Goal: Book appointment/travel/reservation

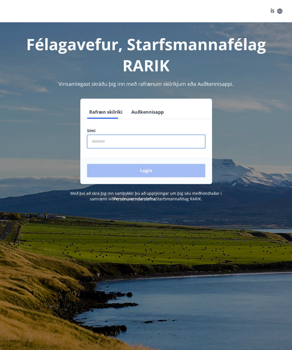
click at [129, 122] on form "Rafræn skilríki Auðkennisapp Sími ​ Login" at bounding box center [145, 144] width 131 height 79
type input "********"
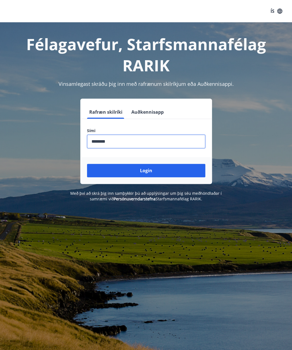
click at [138, 171] on button "Login" at bounding box center [146, 170] width 118 height 13
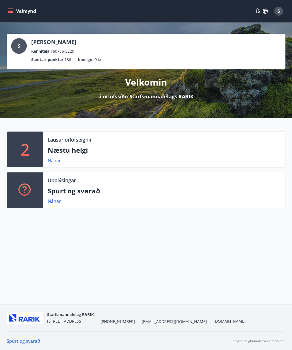
click at [9, 11] on icon "menu" at bounding box center [11, 11] width 6 height 1
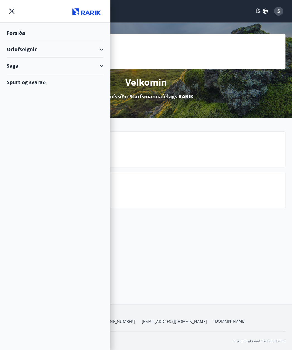
click at [103, 50] on icon at bounding box center [101, 49] width 7 height 7
click at [43, 76] on div "Bókunardagatal" at bounding box center [55, 75] width 88 height 12
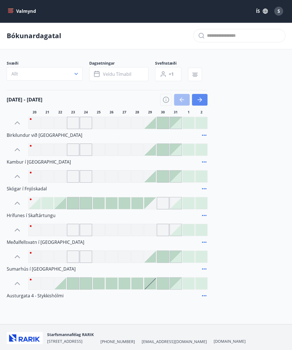
click at [199, 99] on icon "button" at bounding box center [199, 99] width 4 height 1
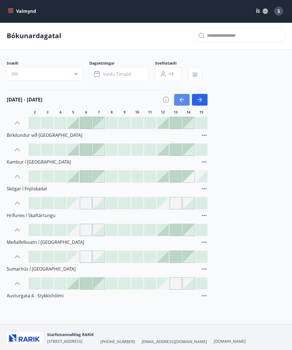
click at [177, 101] on button "button" at bounding box center [182, 100] width 16 height 12
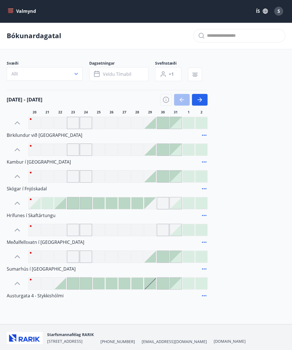
click at [98, 122] on div at bounding box center [98, 123] width 12 height 12
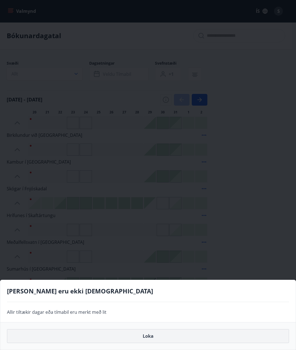
click at [150, 337] on button "Loka" at bounding box center [148, 336] width 282 height 14
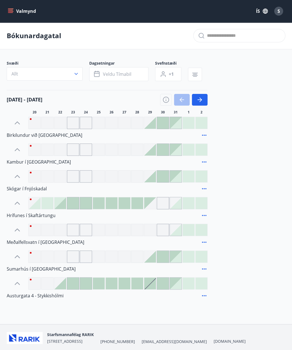
click at [151, 126] on div at bounding box center [150, 123] width 12 height 12
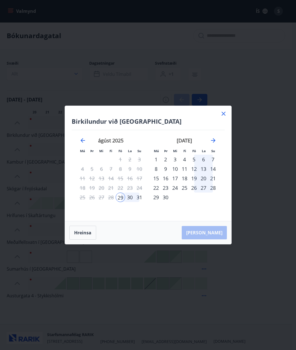
click at [224, 115] on icon at bounding box center [223, 114] width 4 height 4
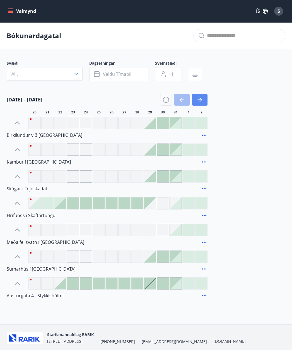
click at [200, 101] on icon "button" at bounding box center [199, 99] width 7 height 7
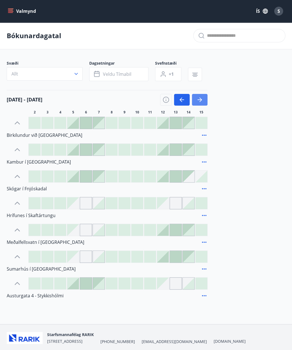
click at [202, 102] on icon "button" at bounding box center [199, 99] width 7 height 7
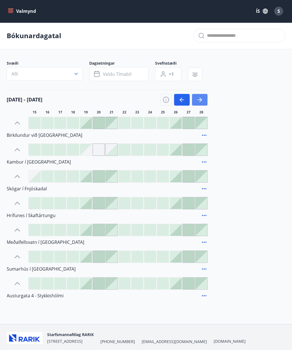
click at [202, 102] on icon "button" at bounding box center [199, 99] width 7 height 7
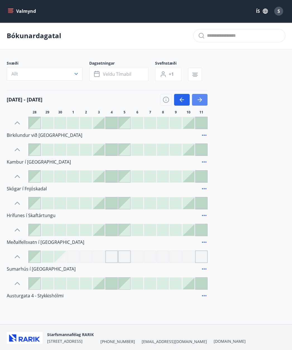
click at [199, 101] on icon "button" at bounding box center [199, 99] width 7 height 7
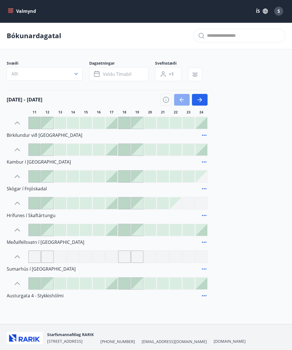
click at [183, 101] on icon "button" at bounding box center [181, 99] width 7 height 7
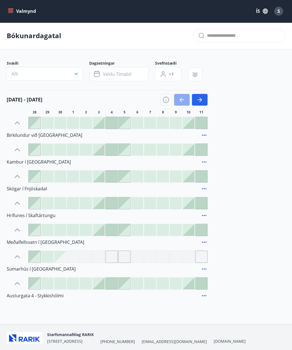
click at [183, 101] on icon "button" at bounding box center [181, 99] width 7 height 7
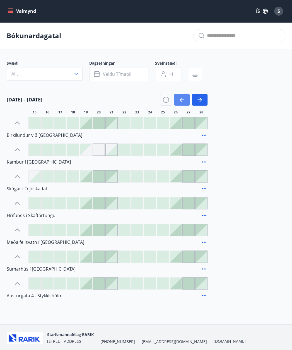
click at [183, 101] on icon "button" at bounding box center [181, 99] width 7 height 7
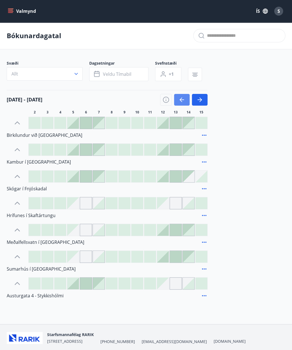
click at [183, 101] on icon "button" at bounding box center [181, 99] width 7 height 7
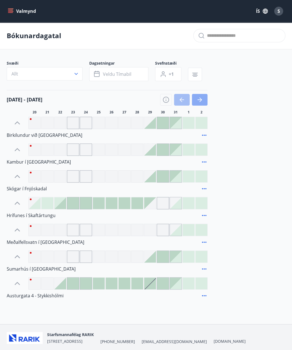
click at [202, 99] on icon "button" at bounding box center [199, 99] width 7 height 7
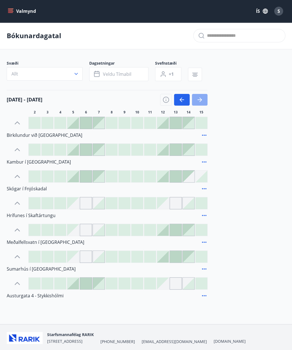
click at [202, 99] on icon "button" at bounding box center [199, 99] width 7 height 7
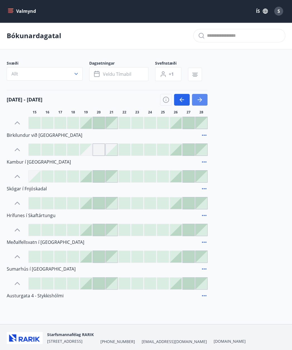
click at [202, 99] on icon "button" at bounding box center [199, 99] width 7 height 7
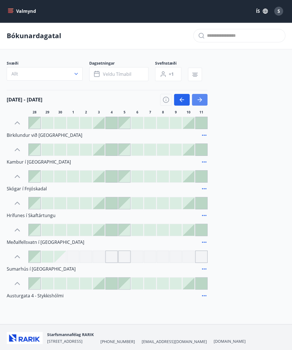
click at [202, 99] on icon "button" at bounding box center [199, 99] width 7 height 7
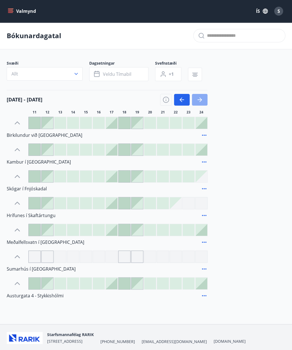
click at [202, 99] on icon "button" at bounding box center [199, 99] width 7 height 7
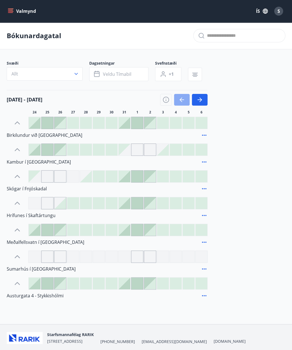
click at [183, 99] on icon "button" at bounding box center [181, 99] width 7 height 7
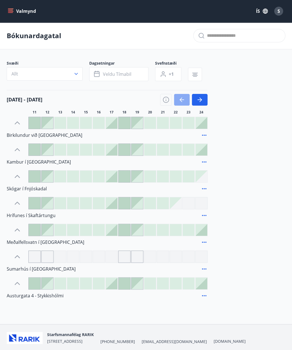
click at [183, 99] on icon "button" at bounding box center [181, 99] width 7 height 7
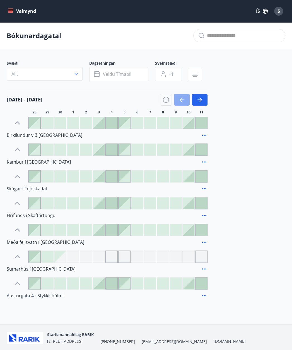
click at [183, 99] on icon "button" at bounding box center [181, 99] width 7 height 7
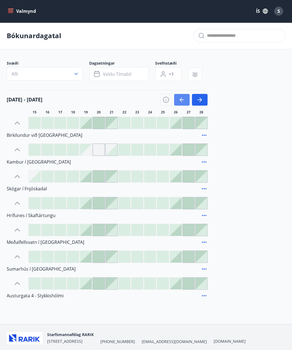
click at [183, 99] on icon "button" at bounding box center [181, 99] width 7 height 7
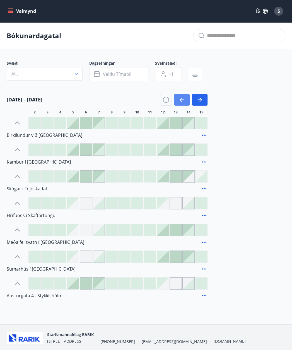
click at [183, 99] on icon "button" at bounding box center [181, 99] width 7 height 7
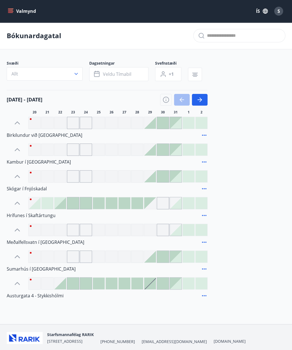
click at [15, 120] on icon at bounding box center [17, 122] width 9 height 9
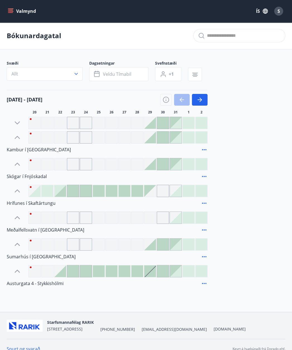
click at [15, 120] on icon at bounding box center [17, 122] width 9 height 9
